Goal: Information Seeking & Learning: Learn about a topic

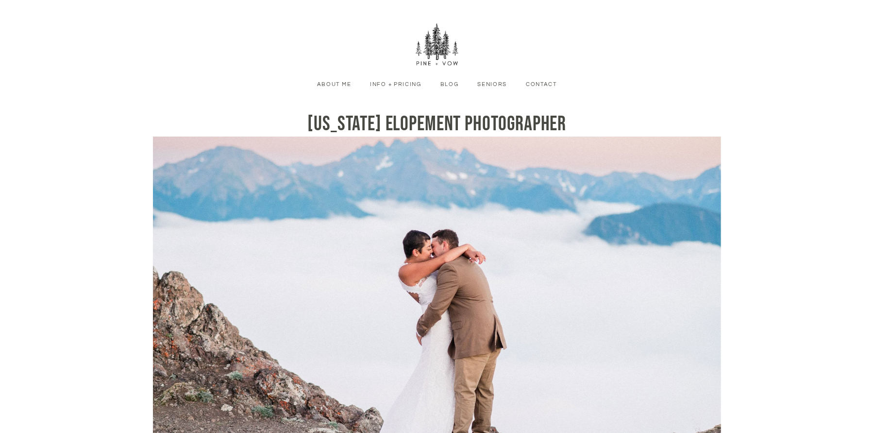
click at [403, 66] on link at bounding box center [437, 45] width 92 height 44
click at [398, 83] on link "Info + Pricing" at bounding box center [396, 84] width 66 height 9
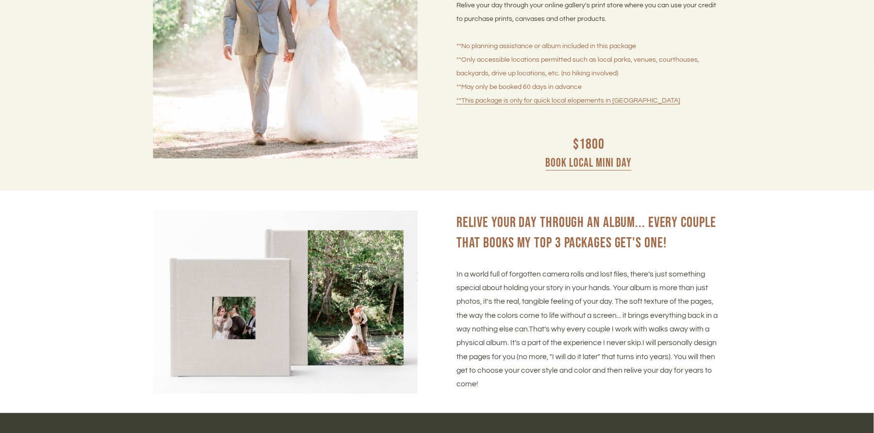
scroll to position [3882, 0]
